Goal: Transaction & Acquisition: Purchase product/service

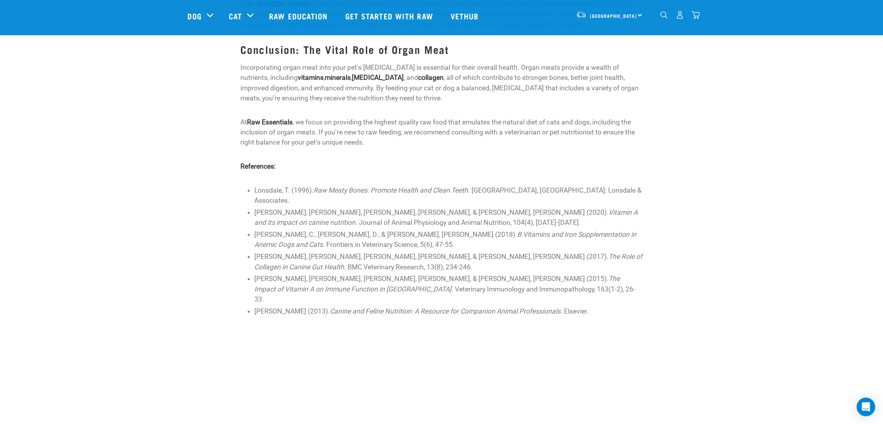
scroll to position [987, 0]
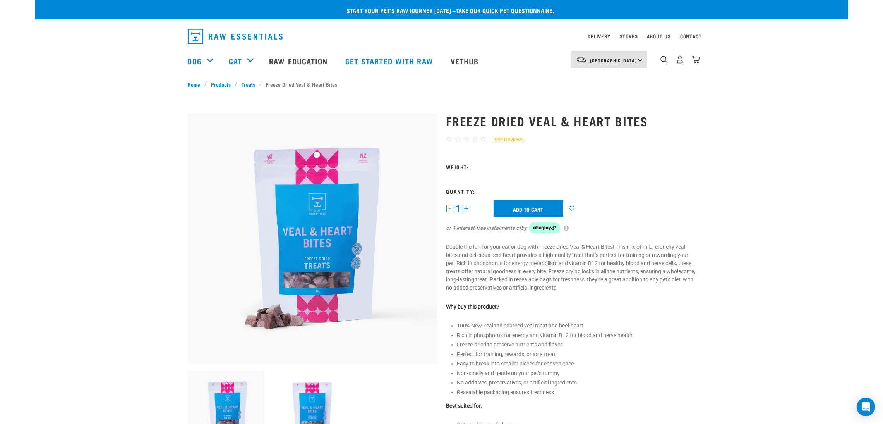
click at [467, 208] on button "+" at bounding box center [467, 208] width 8 height 8
click at [465, 207] on button "+" at bounding box center [467, 208] width 8 height 8
drag, startPoint x: 513, startPoint y: 211, endPoint x: 553, endPoint y: 61, distance: 155.7
click at [514, 211] on input "Add to cart" at bounding box center [529, 208] width 70 height 16
click at [466, 210] on button "+" at bounding box center [467, 208] width 8 height 8
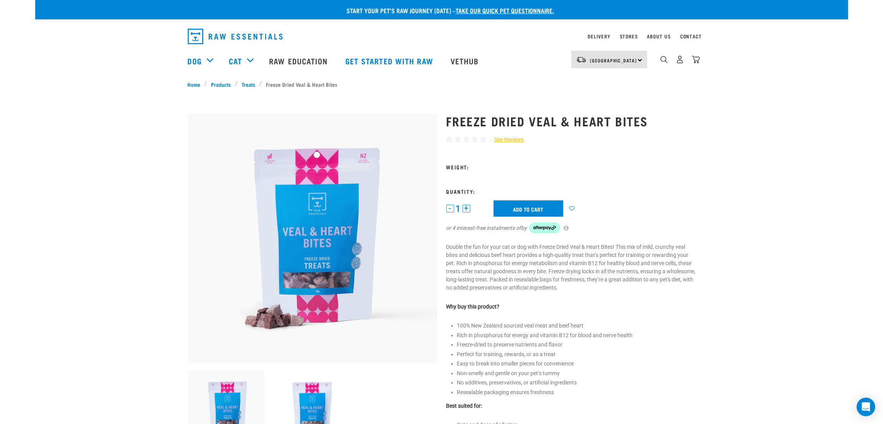
click at [466, 210] on button "+" at bounding box center [467, 208] width 8 height 8
